Goal: Task Accomplishment & Management: Manage account settings

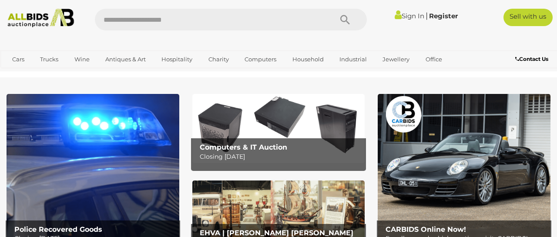
click at [404, 20] on link "Sign In" at bounding box center [410, 16] width 30 height 8
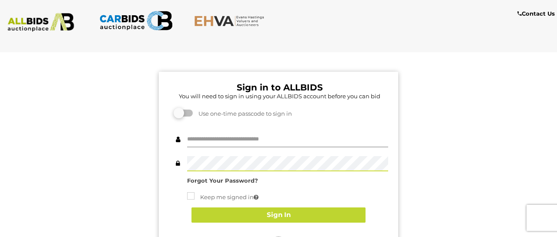
type input "********"
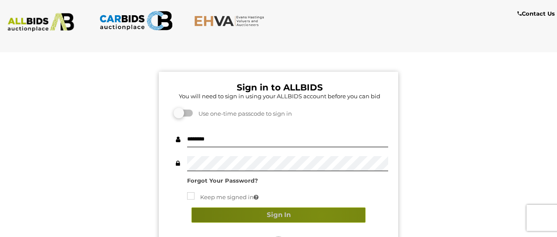
click at [321, 215] on button "Sign In" at bounding box center [278, 215] width 174 height 15
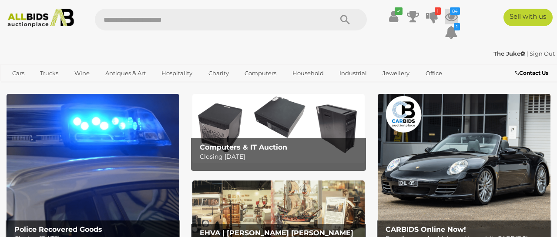
click at [450, 17] on icon at bounding box center [451, 17] width 13 height 16
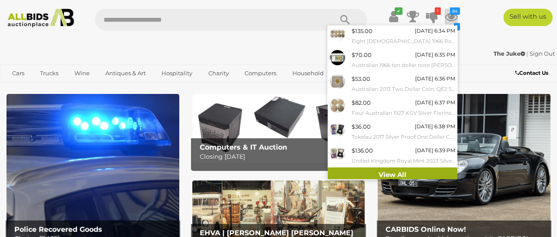
scroll to position [119, 0]
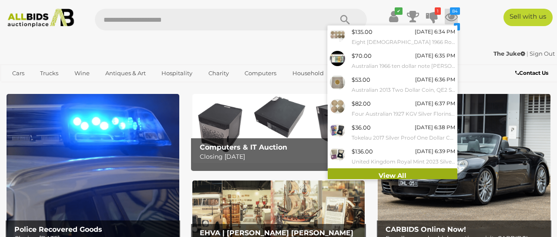
click at [391, 168] on link "View All" at bounding box center [393, 175] width 130 height 15
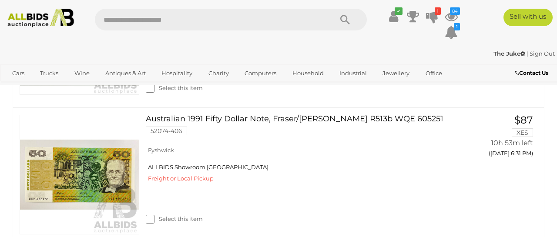
scroll to position [288, 0]
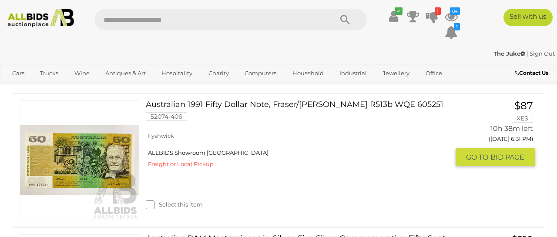
scroll to position [296, 0]
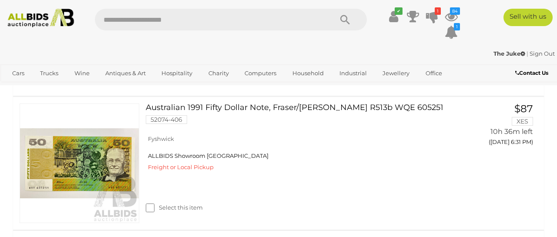
click at [445, 87] on div "Australian RAM 1980 Gold Two Hundred Dollar Proof Coin, Australian Koala Bear .…" at bounding box center [279, 26] width 544 height 138
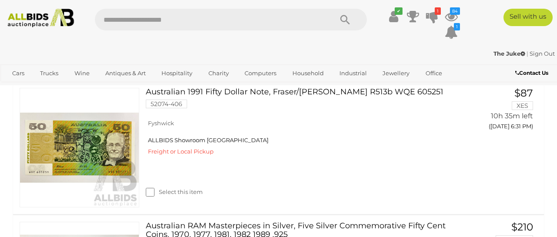
scroll to position [310, 0]
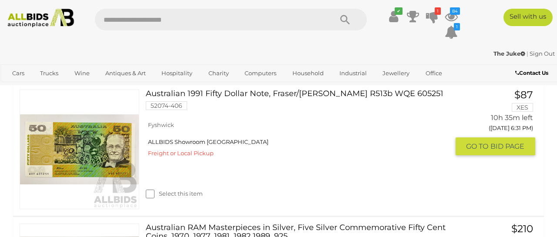
click at [89, 154] on link at bounding box center [80, 150] width 120 height 120
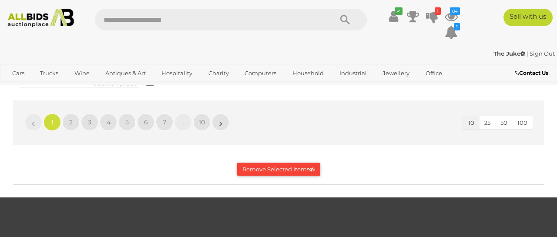
scroll to position [1529, 0]
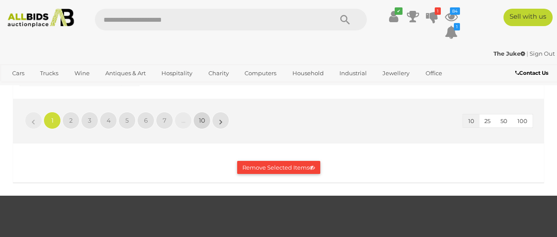
click at [204, 117] on span "10" at bounding box center [202, 121] width 6 height 8
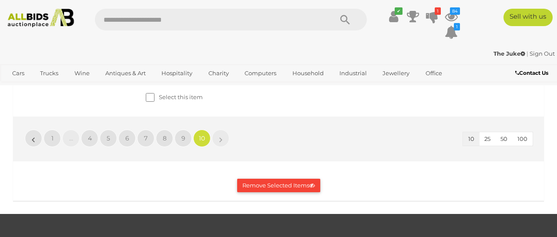
scroll to position [674, 0]
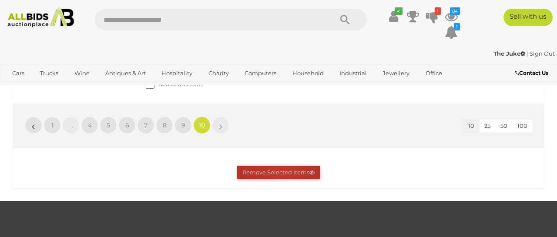
click at [279, 179] on button "Remove Selected Items" at bounding box center [278, 172] width 83 height 13
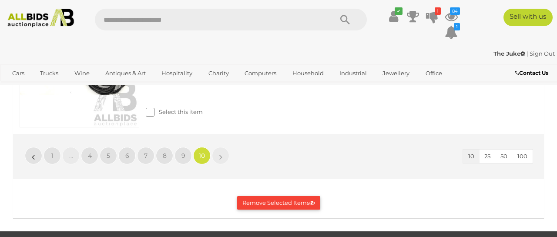
scroll to position [519, 0]
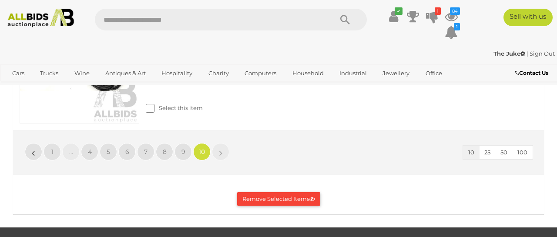
click at [247, 202] on button "Remove Selected Items" at bounding box center [278, 198] width 83 height 13
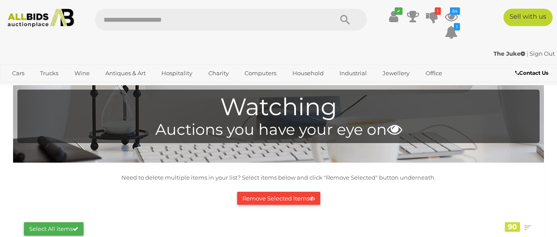
scroll to position [0, 0]
click at [451, 18] on icon at bounding box center [451, 17] width 13 height 16
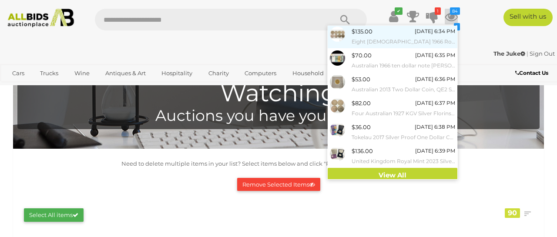
scroll to position [119, 0]
click at [397, 168] on link "View All" at bounding box center [393, 175] width 130 height 15
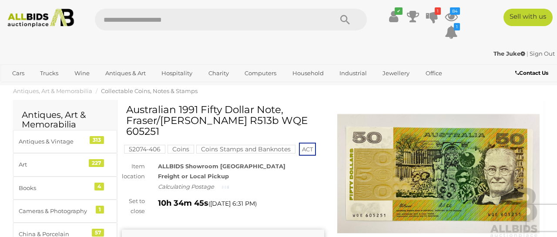
click at [420, 146] on img at bounding box center [438, 174] width 202 height 131
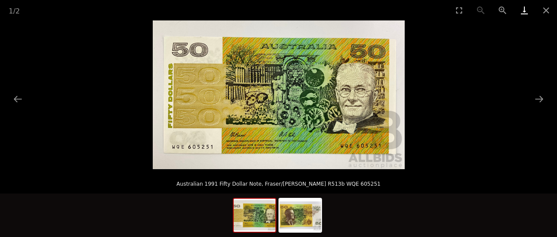
click at [522, 11] on link "Download" at bounding box center [525, 10] width 22 height 20
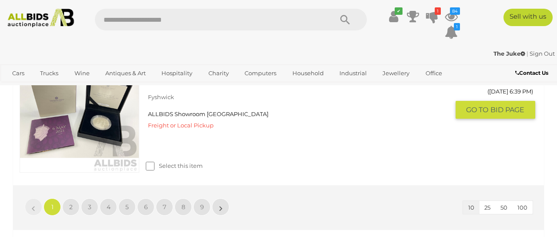
scroll to position [1441, 0]
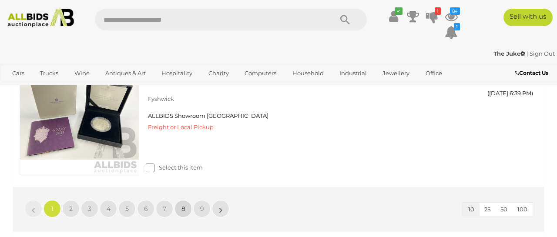
click at [184, 205] on span "8" at bounding box center [183, 209] width 4 height 8
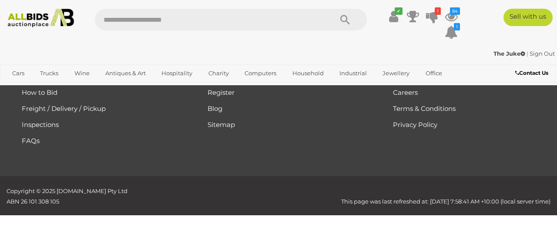
scroll to position [505, 0]
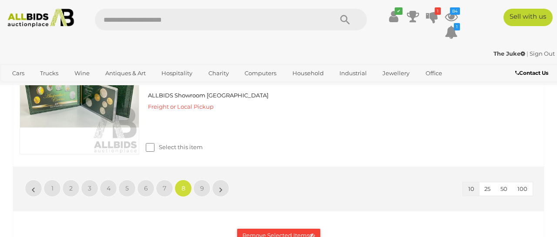
scroll to position [1419, 0]
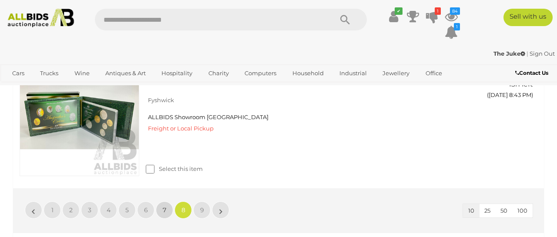
click at [163, 208] on span "7" at bounding box center [164, 210] width 3 height 8
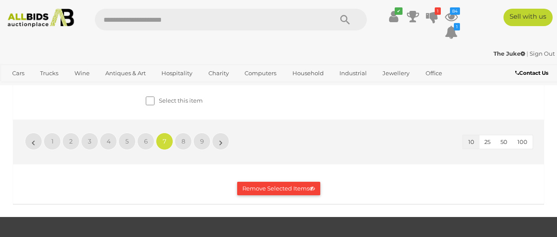
scroll to position [1489, 0]
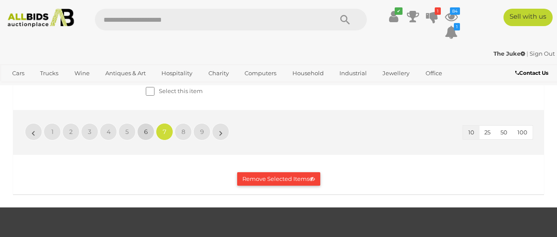
click at [143, 141] on link "6" at bounding box center [145, 131] width 17 height 17
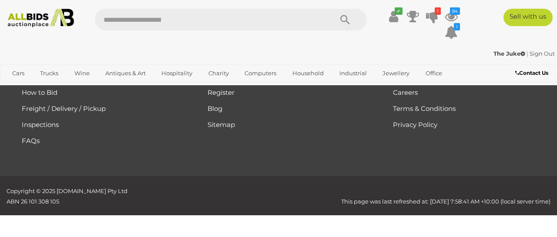
scroll to position [505, 0]
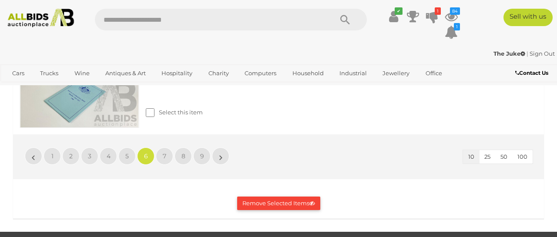
scroll to position [1439, 0]
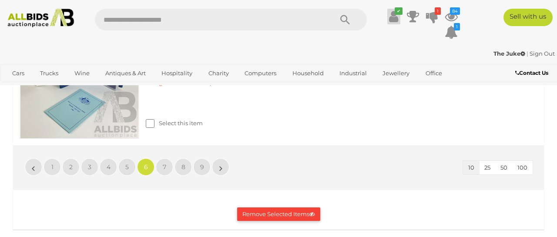
click at [393, 20] on icon at bounding box center [393, 17] width 9 height 16
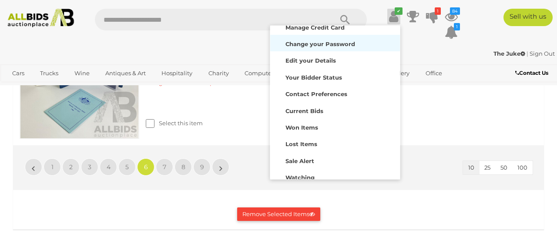
scroll to position [64, 0]
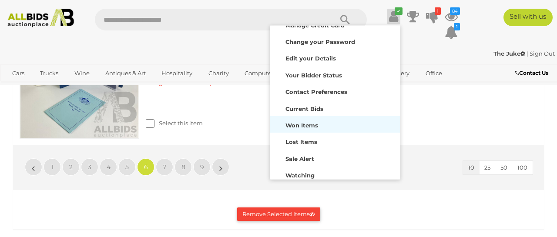
click at [312, 124] on strong "Won Items" at bounding box center [302, 125] width 33 height 7
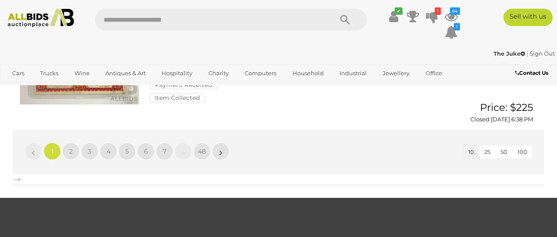
scroll to position [1124, 0]
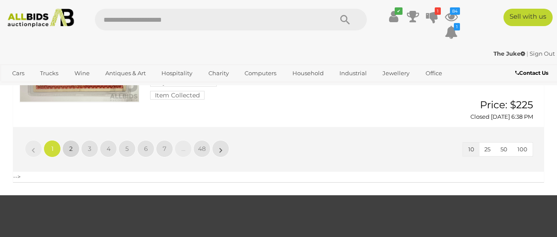
click at [74, 140] on link "2" at bounding box center [70, 148] width 17 height 17
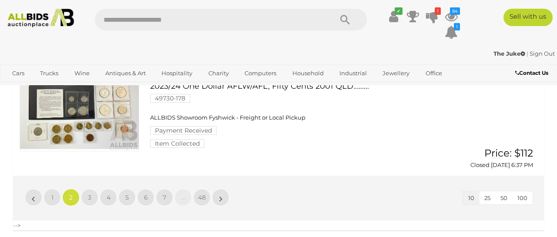
scroll to position [1000, 0]
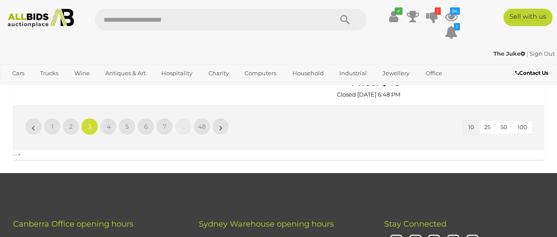
scroll to position [1190, 0]
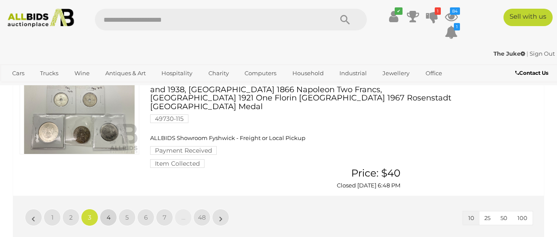
click at [107, 214] on span "4" at bounding box center [109, 218] width 4 height 8
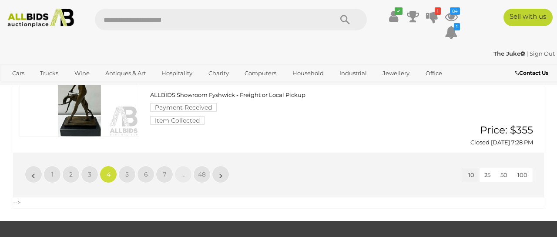
scroll to position [1081, 0]
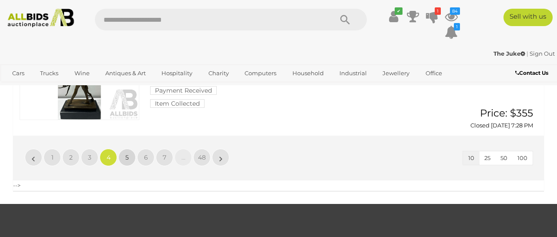
click at [128, 154] on span "5" at bounding box center [126, 158] width 3 height 8
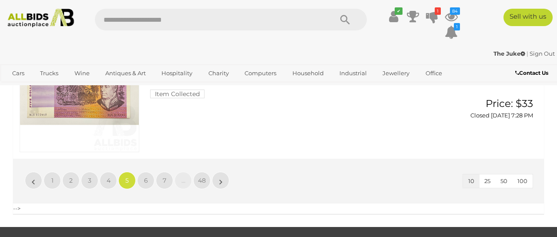
scroll to position [1127, 0]
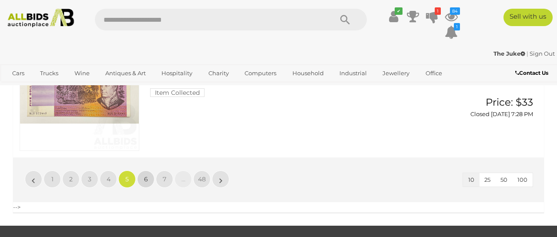
click at [140, 171] on link "6" at bounding box center [145, 179] width 17 height 17
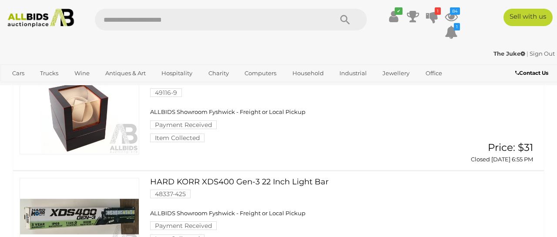
scroll to position [222, 0]
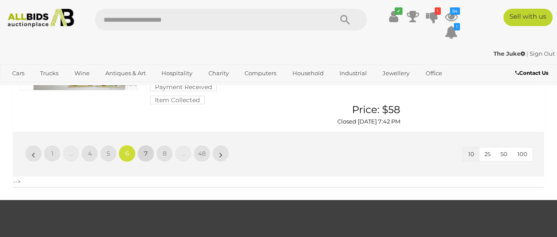
click at [150, 145] on link "7" at bounding box center [145, 153] width 17 height 17
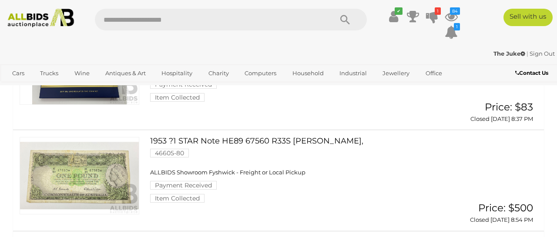
scroll to position [387, 0]
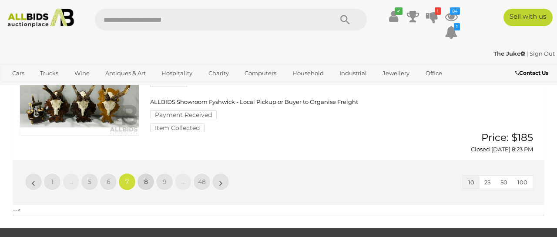
click at [143, 173] on link "8" at bounding box center [145, 181] width 17 height 17
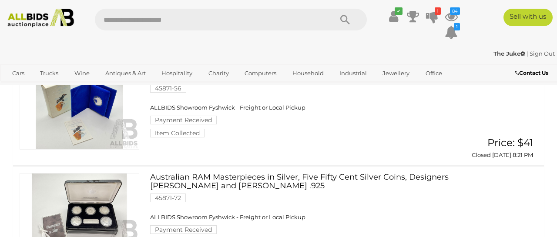
scroll to position [0, 0]
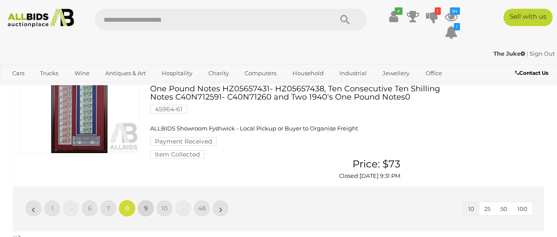
click at [143, 200] on link "9" at bounding box center [145, 208] width 17 height 17
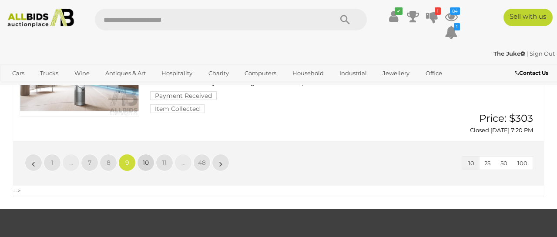
click at [147, 159] on span "10" at bounding box center [146, 163] width 6 height 8
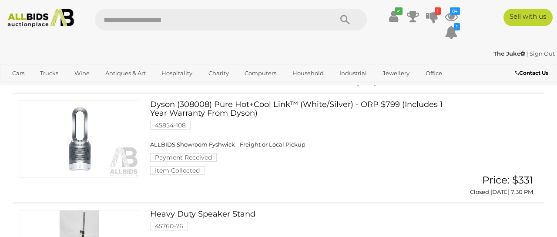
scroll to position [323, 0]
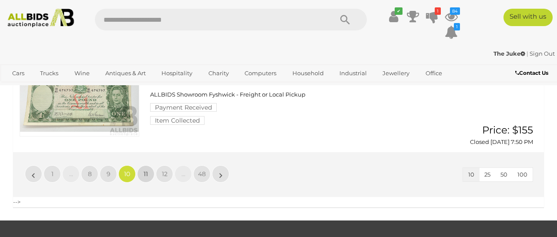
click at [147, 170] on span "11" at bounding box center [146, 174] width 4 height 8
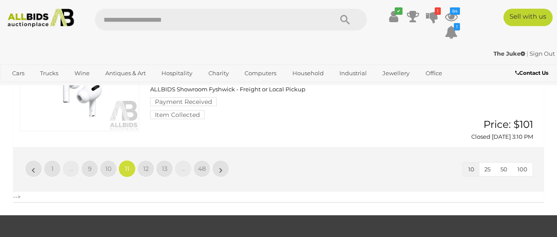
scroll to position [1072, 0]
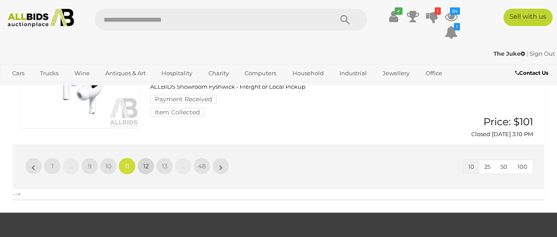
click at [146, 162] on span "12" at bounding box center [146, 166] width 6 height 8
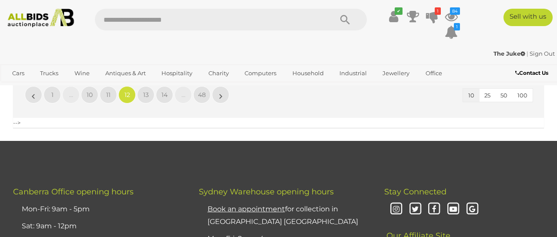
scroll to position [1105, 0]
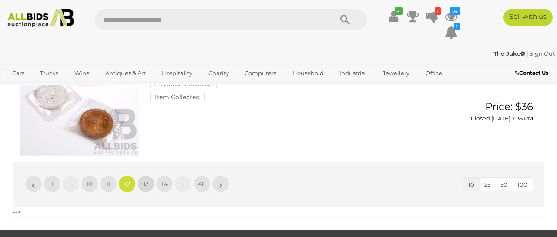
click at [148, 188] on span "13" at bounding box center [146, 184] width 6 height 8
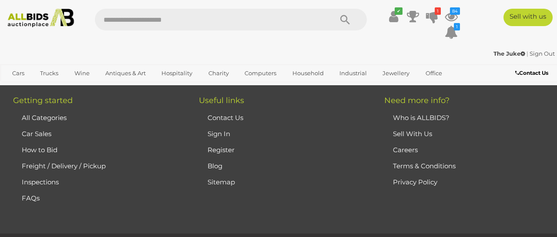
scroll to position [1380, 0]
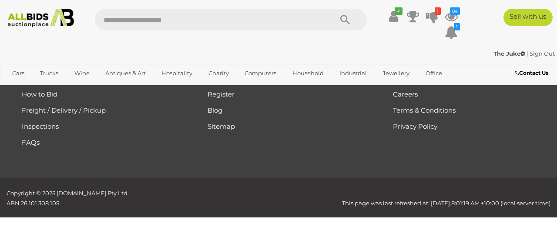
scroll to position [0, 0]
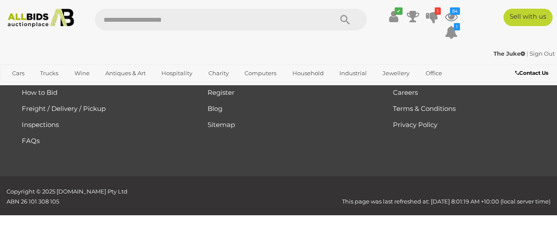
scroll to position [1453, 0]
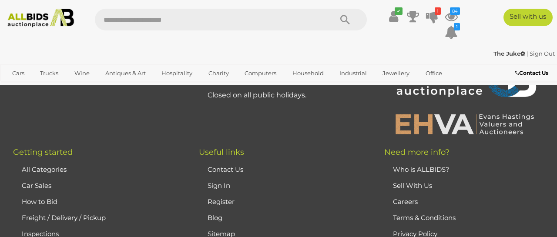
scroll to position [1333, 0]
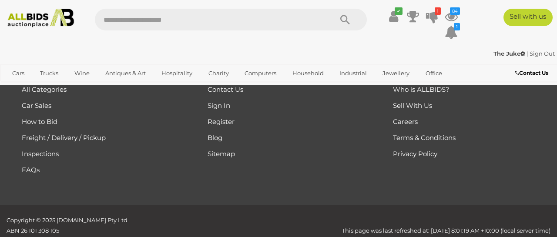
scroll to position [1396, 0]
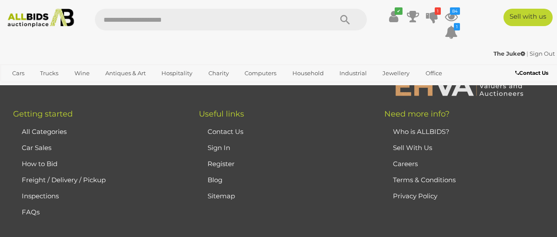
scroll to position [1367, 0]
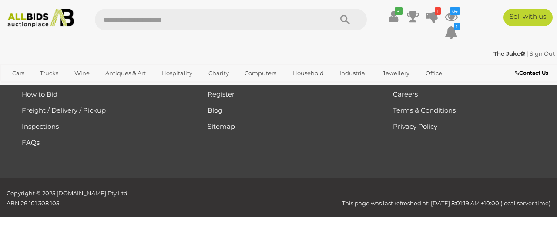
scroll to position [0, 0]
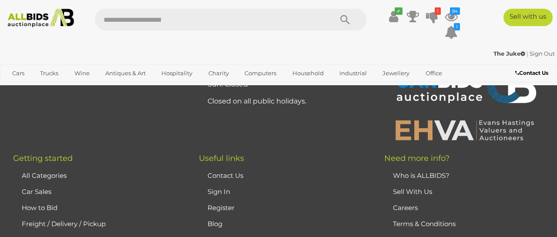
scroll to position [1345, 0]
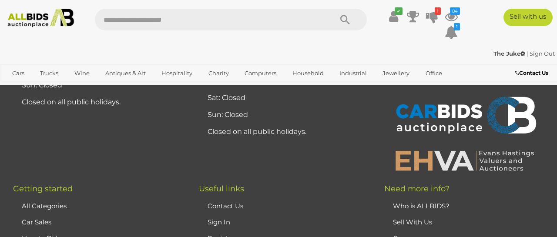
click at [535, 53] on link "Sign Out" at bounding box center [542, 53] width 25 height 7
